Goal: Information Seeking & Learning: Understand process/instructions

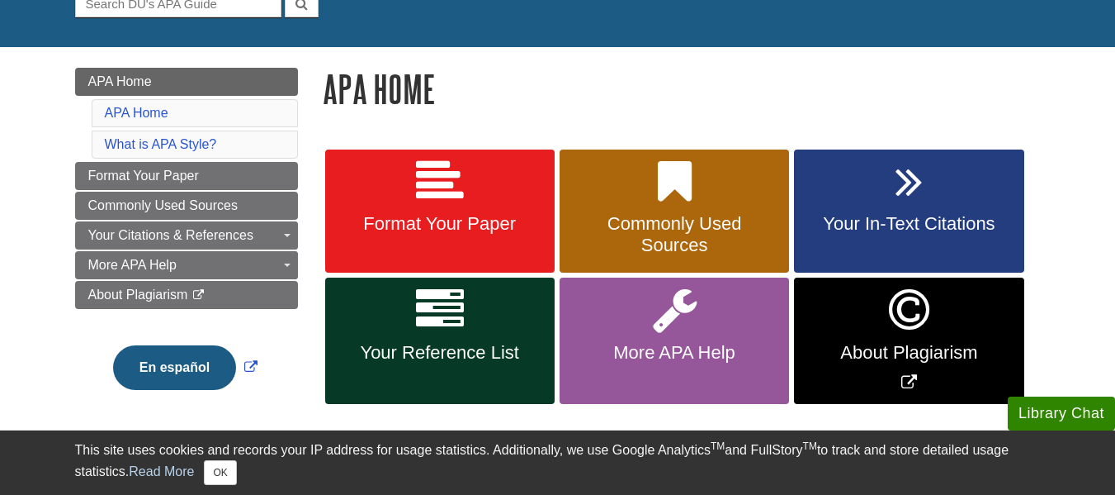
scroll to position [180, 0]
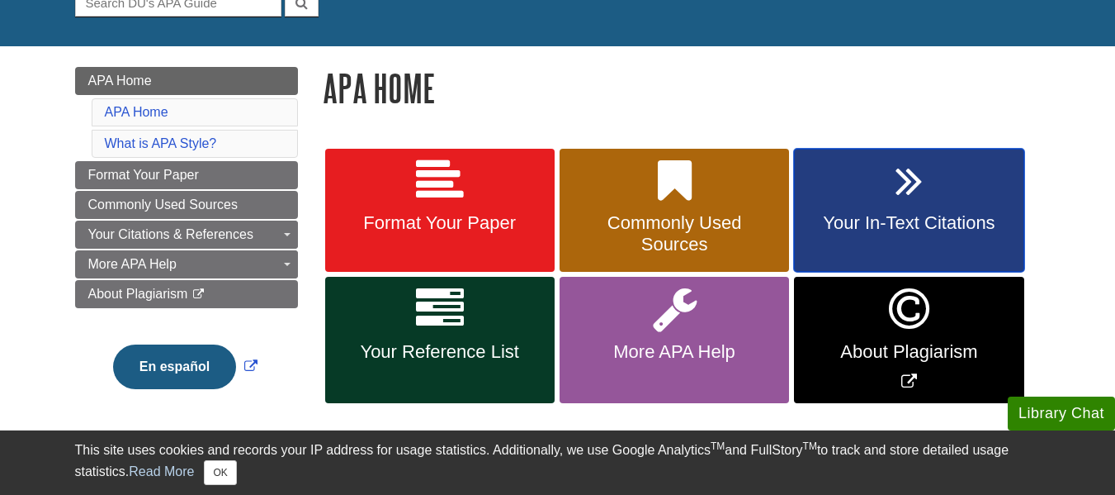
click at [879, 209] on link "Your In-Text Citations" at bounding box center [909, 211] width 230 height 124
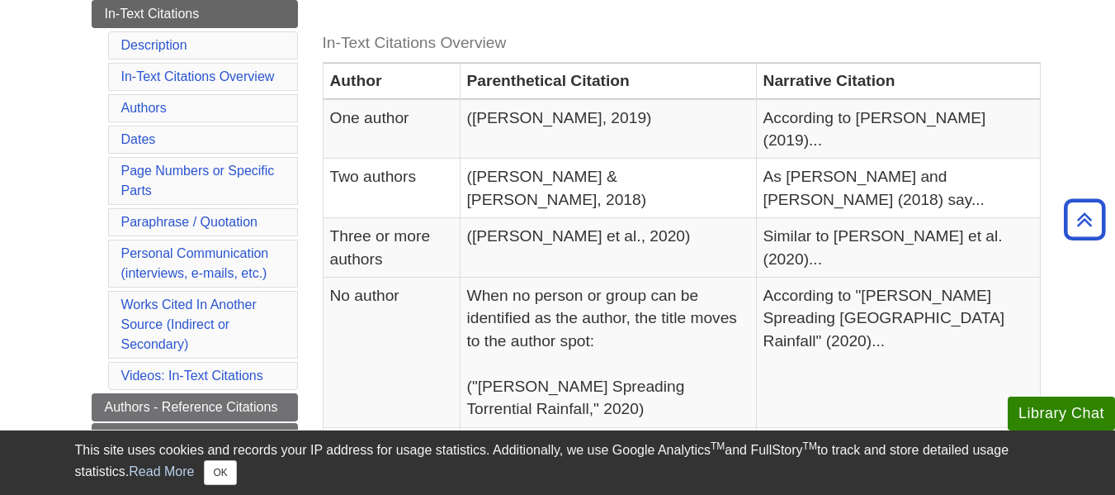
scroll to position [365, 0]
click at [236, 167] on link "Page Numbers or Specific Parts" at bounding box center [198, 181] width 154 height 34
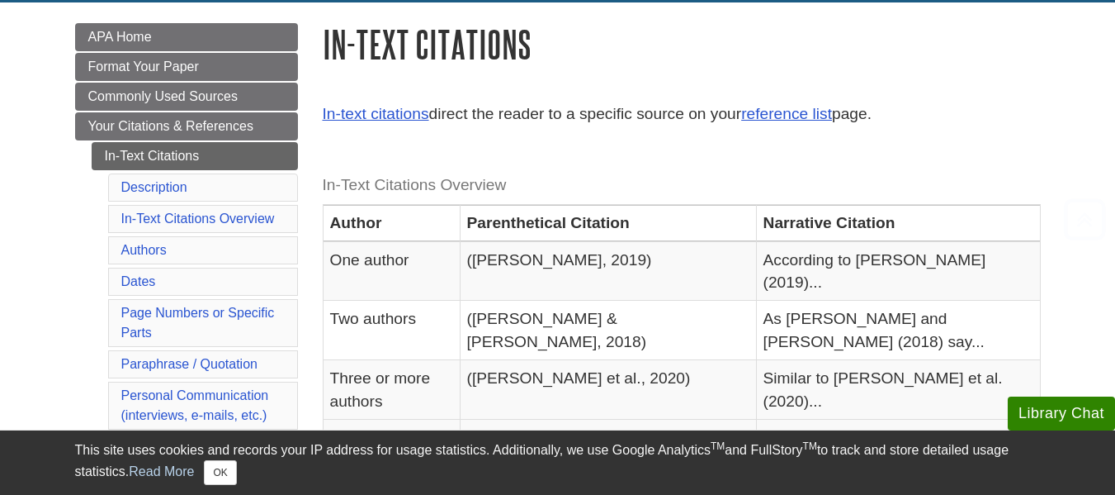
scroll to position [229, 0]
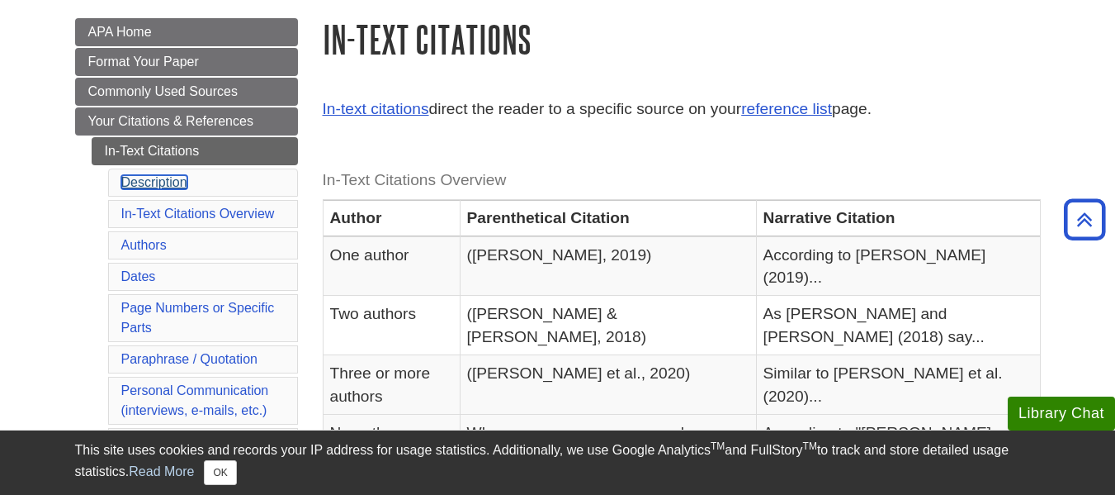
click at [173, 182] on link "Description" at bounding box center [154, 182] width 66 height 14
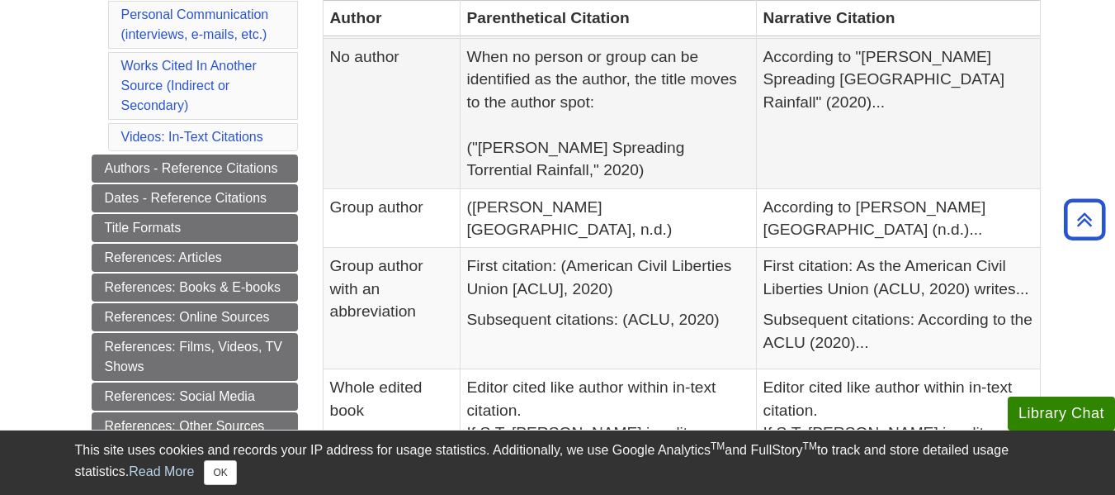
scroll to position [605, 0]
